Goal: Information Seeking & Learning: Learn about a topic

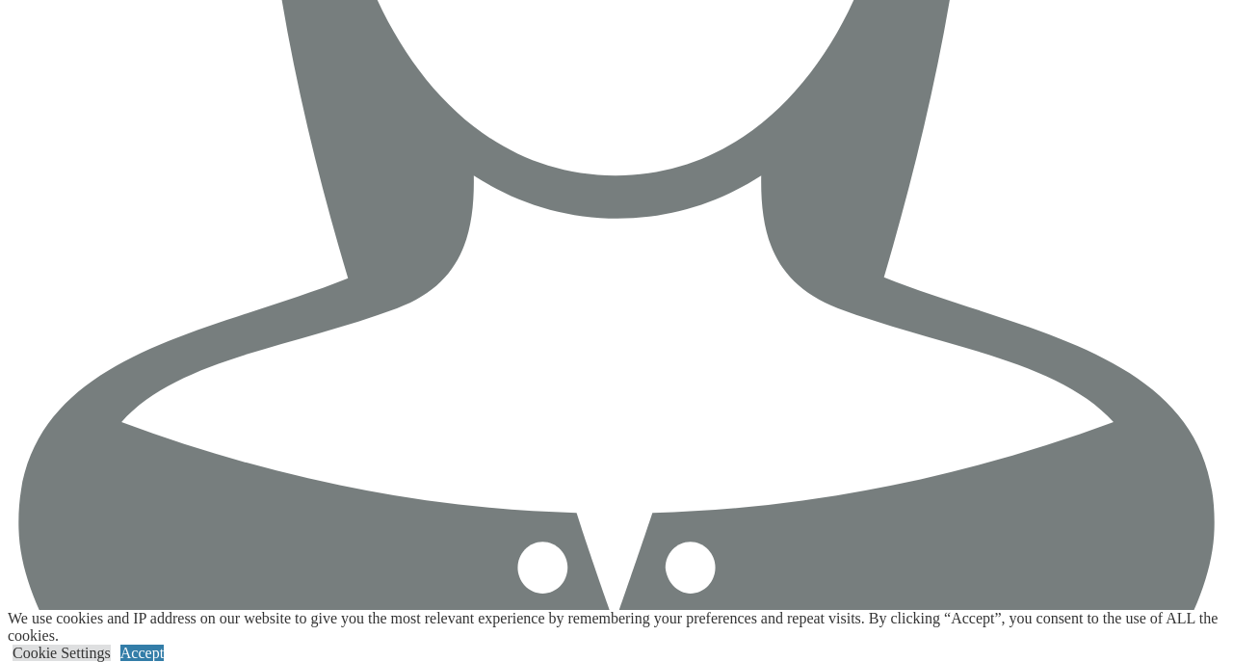
scroll to position [6933, 0]
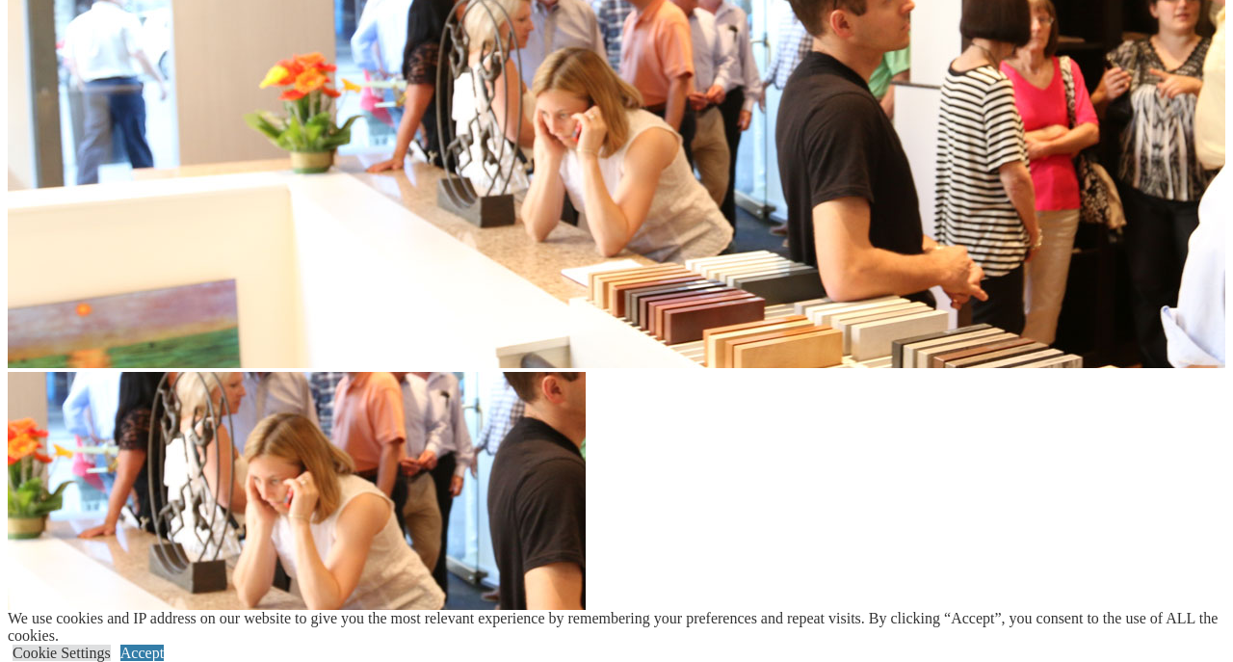
scroll to position [6063, 0]
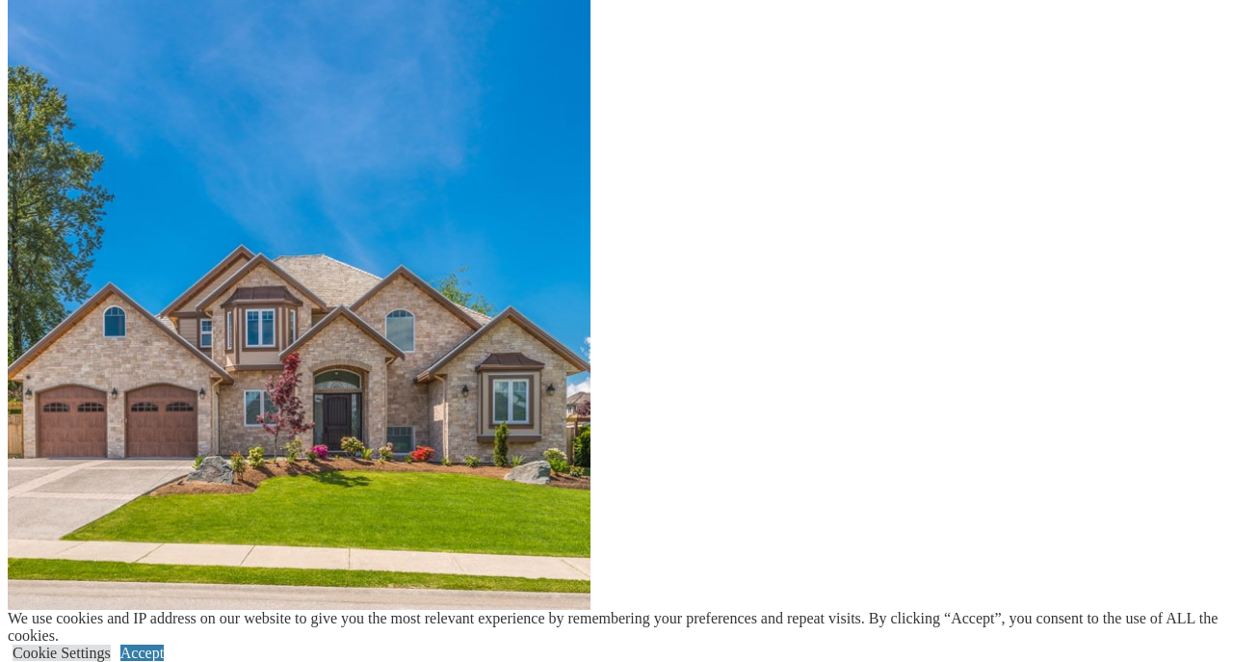
scroll to position [2761, 0]
